Goal: Information Seeking & Learning: Learn about a topic

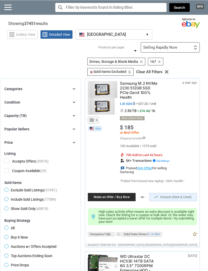
click at [76, 117] on icon "chevron_right" at bounding box center [74, 115] width 5 height 5
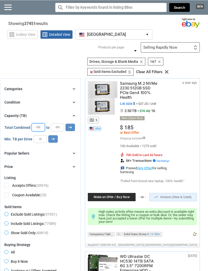
click at [42, 128] on input "*" at bounding box center [38, 127] width 13 height 8
click at [42, 140] on input "number" at bounding box center [40, 139] width 13 height 8
type input "**"
click at [53, 141] on icon "arrow_right_alt" at bounding box center [53, 138] width 5 height 5
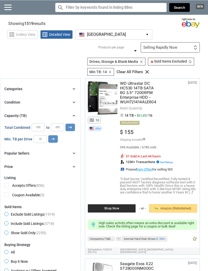
click at [74, 90] on icon "chevron_right" at bounding box center [74, 88] width 5 height 5
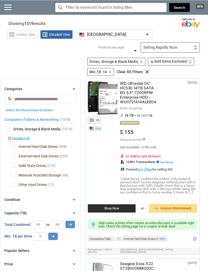
click at [73, 90] on icon "chevron_right" at bounding box center [74, 88] width 5 height 5
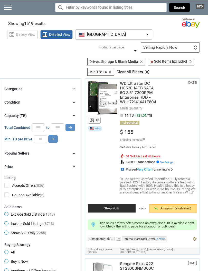
click at [76, 91] on icon "chevron_right" at bounding box center [74, 88] width 5 height 5
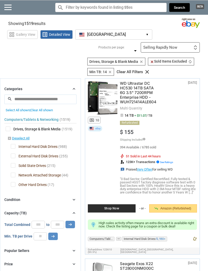
click at [15, 176] on span "Network Attached Storage" at bounding box center [36, 175] width 50 height 6
click at [14, 168] on span "Solid State Drives" at bounding box center [28, 166] width 35 height 6
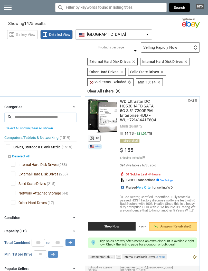
click at [13, 183] on span "Solid State Drives" at bounding box center [28, 184] width 35 height 6
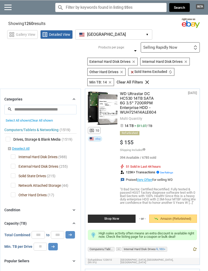
click at [15, 168] on span "External Hard Disk Drives" at bounding box center [35, 167] width 48 height 6
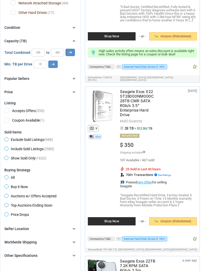
scroll to position [232, 0]
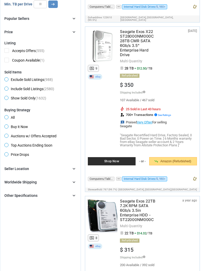
click at [75, 168] on icon "chevron_right" at bounding box center [74, 168] width 5 height 5
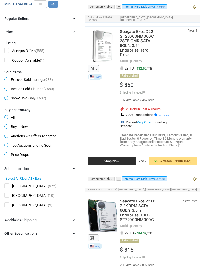
click at [11, 197] on span "[GEOGRAPHIC_DATA]" at bounding box center [25, 196] width 42 height 6
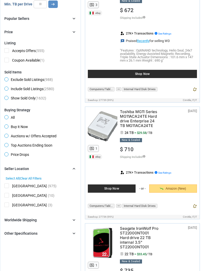
click at [6, 205] on span "[GEOGRAPHIC_DATA]" at bounding box center [25, 205] width 42 height 6
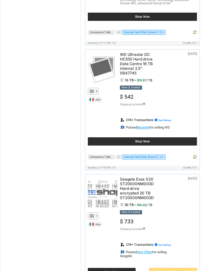
scroll to position [1374, 0]
